Goal: Task Accomplishment & Management: Use online tool/utility

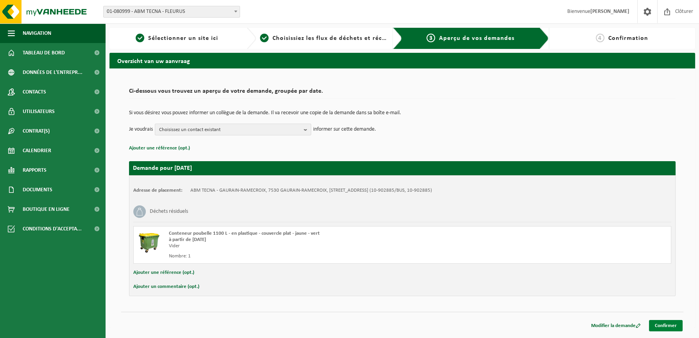
click at [668, 323] on link "Confirmer" at bounding box center [666, 325] width 34 height 11
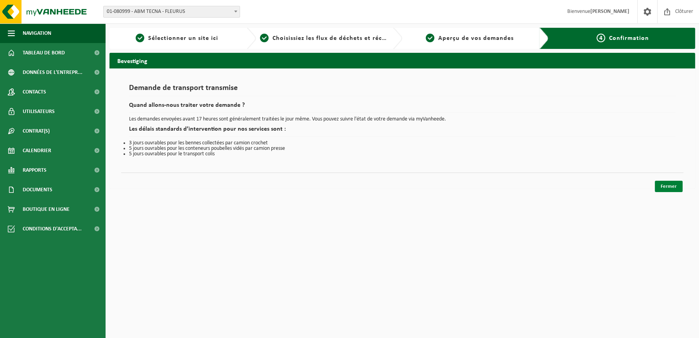
click at [668, 184] on link "Fermer" at bounding box center [669, 186] width 28 height 11
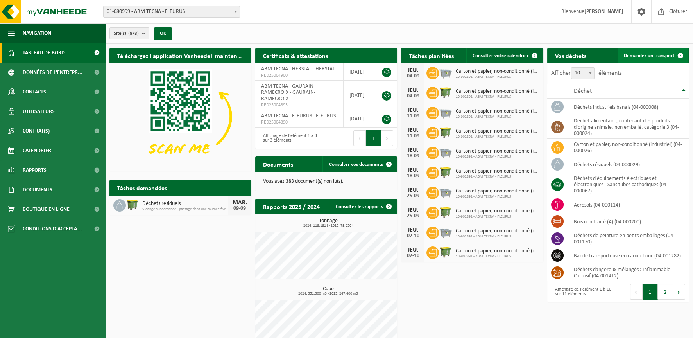
click at [658, 58] on span "Demander un transport" at bounding box center [649, 55] width 51 height 5
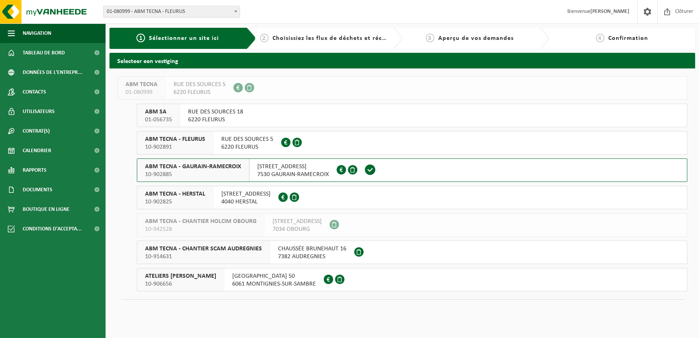
click at [283, 169] on span "RUE DU BOIS 16 B" at bounding box center [293, 167] width 72 height 8
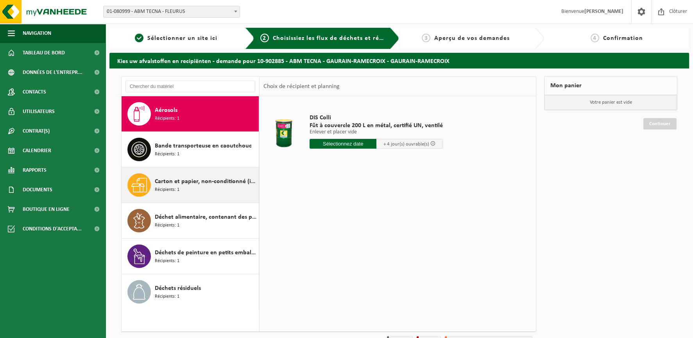
click at [186, 188] on div "Carton et papier, non-conditionné (industriel) Récipients: 1" at bounding box center [206, 184] width 102 height 23
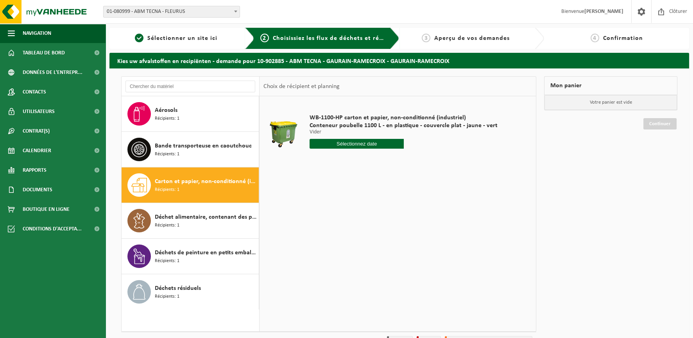
click at [334, 145] on input "text" at bounding box center [357, 144] width 94 height 10
click at [344, 199] on div "10" at bounding box center [345, 200] width 14 height 13
type input "à partir de 2025-09-10"
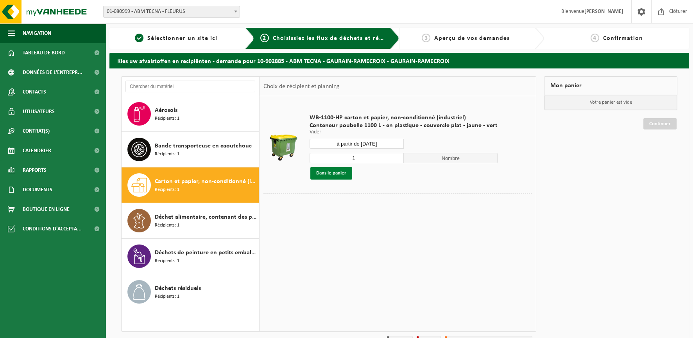
click at [335, 171] on button "Dans le panier" at bounding box center [331, 173] width 42 height 13
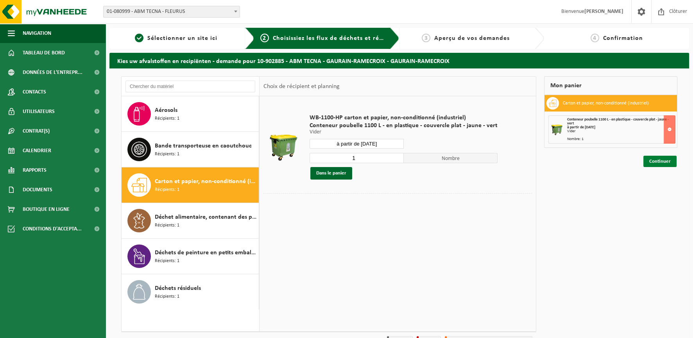
click at [667, 161] on link "Continuer" at bounding box center [659, 161] width 33 height 11
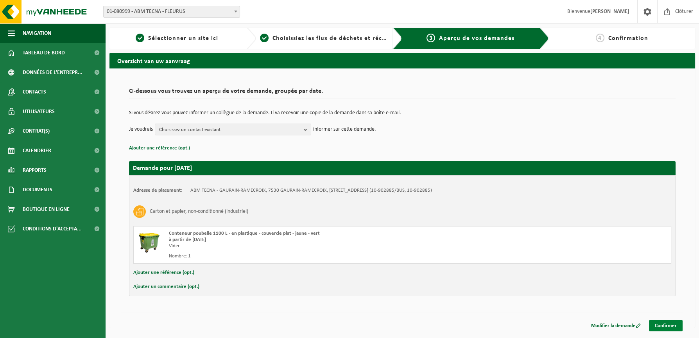
click at [677, 325] on link "Confirmer" at bounding box center [666, 325] width 34 height 11
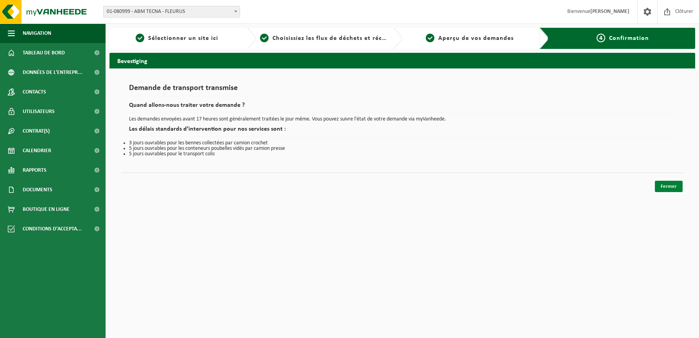
click at [660, 184] on link "Fermer" at bounding box center [669, 186] width 28 height 11
